Goal: Communication & Community: Answer question/provide support

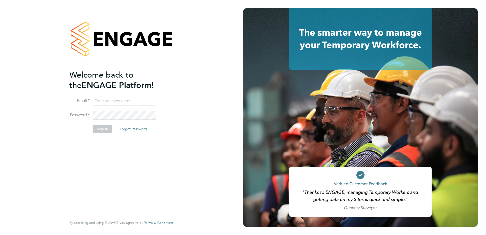
type input "[PERSON_NAME][EMAIL_ADDRESS][PERSON_NAME][DOMAIN_NAME][PERSON_NAME]"
click at [106, 134] on li "Sign In Forgot Password" at bounding box center [118, 131] width 99 height 13
click at [102, 130] on button "Sign In" at bounding box center [102, 129] width 19 height 8
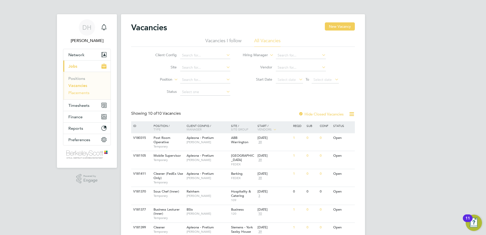
click at [76, 94] on link "Placements" at bounding box center [78, 92] width 21 height 5
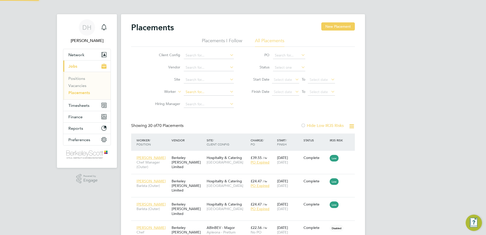
click at [194, 94] on input at bounding box center [209, 91] width 50 height 7
click at [198, 99] on li "Rui Rodrigues" at bounding box center [208, 98] width 51 height 7
type input "Rui Rodrigues"
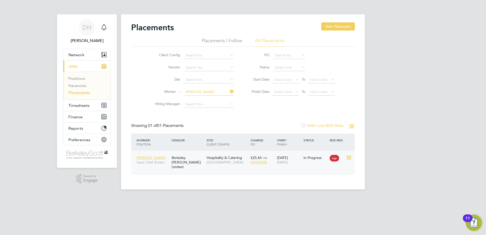
click at [176, 163] on div "Berkeley Scott Limited" at bounding box center [187, 162] width 35 height 19
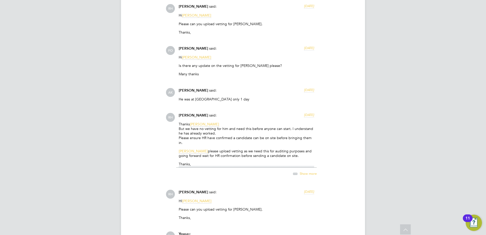
scroll to position [636, 0]
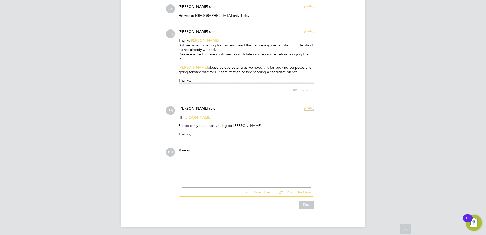
click at [238, 170] on div at bounding box center [246, 171] width 129 height 22
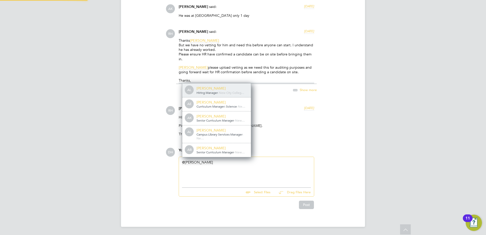
scroll to position [0, 0]
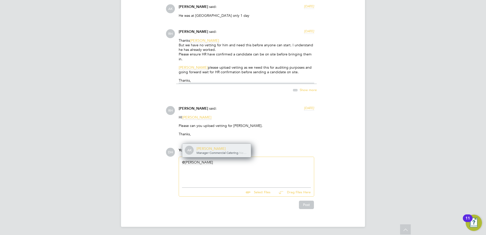
click at [222, 150] on span "Manager Commercial Catering" at bounding box center [217, 152] width 42 height 4
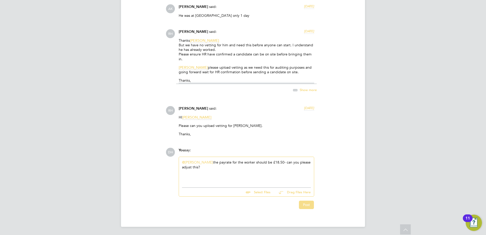
click at [311, 204] on button "Post" at bounding box center [306, 204] width 15 height 8
